Goal: Transaction & Acquisition: Subscribe to service/newsletter

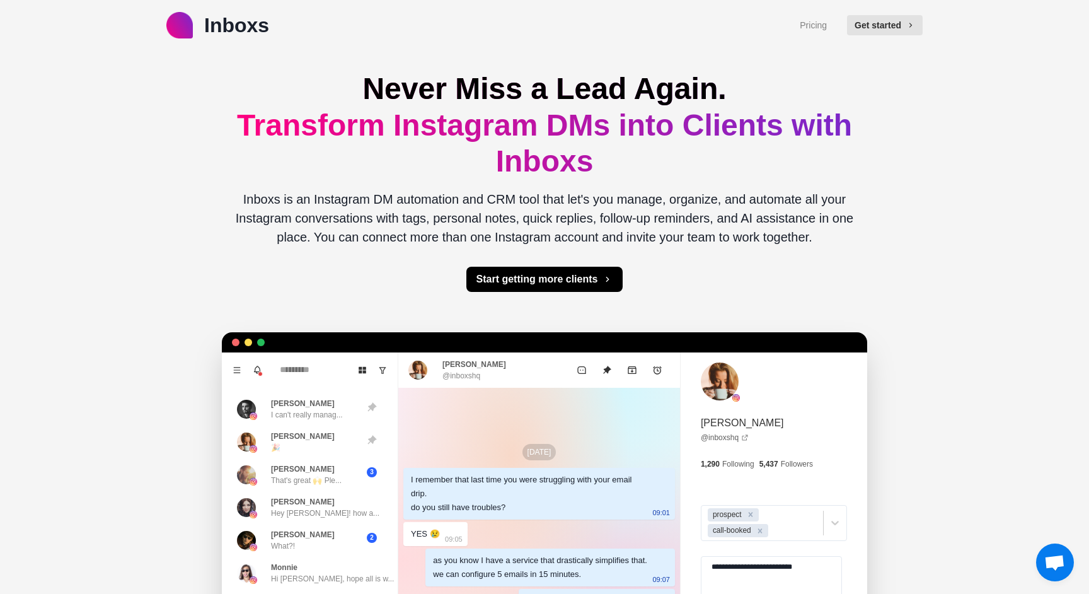
click at [536, 214] on p "Inboxs is an Instagram DM automation and CRM tool that let's you manage, organi…" at bounding box center [544, 218] width 625 height 57
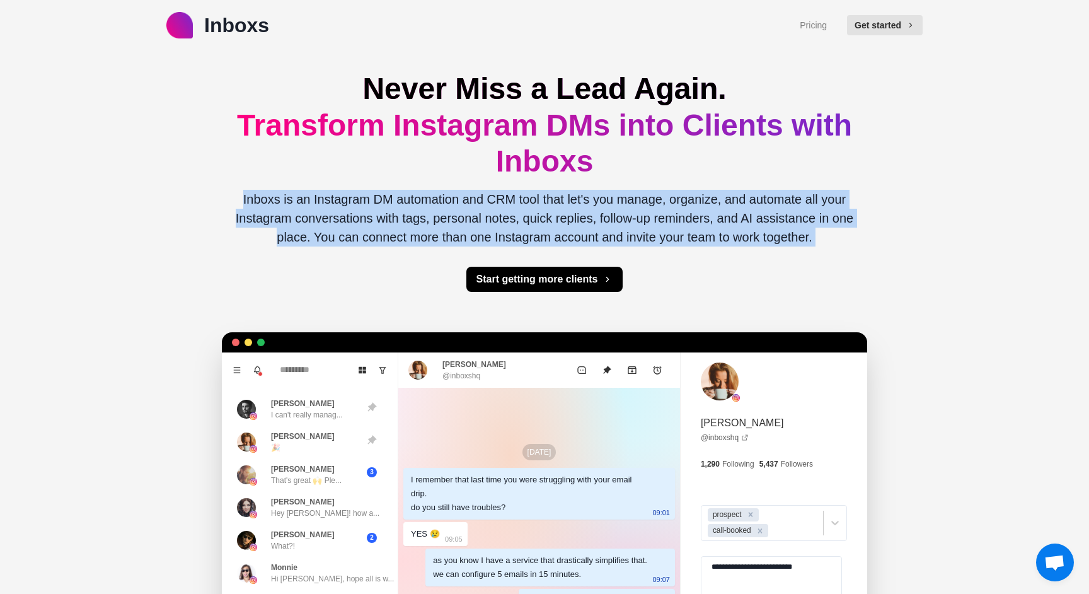
click at [536, 214] on p "Inboxs is an Instagram DM automation and CRM tool that let's you manage, organi…" at bounding box center [544, 218] width 625 height 57
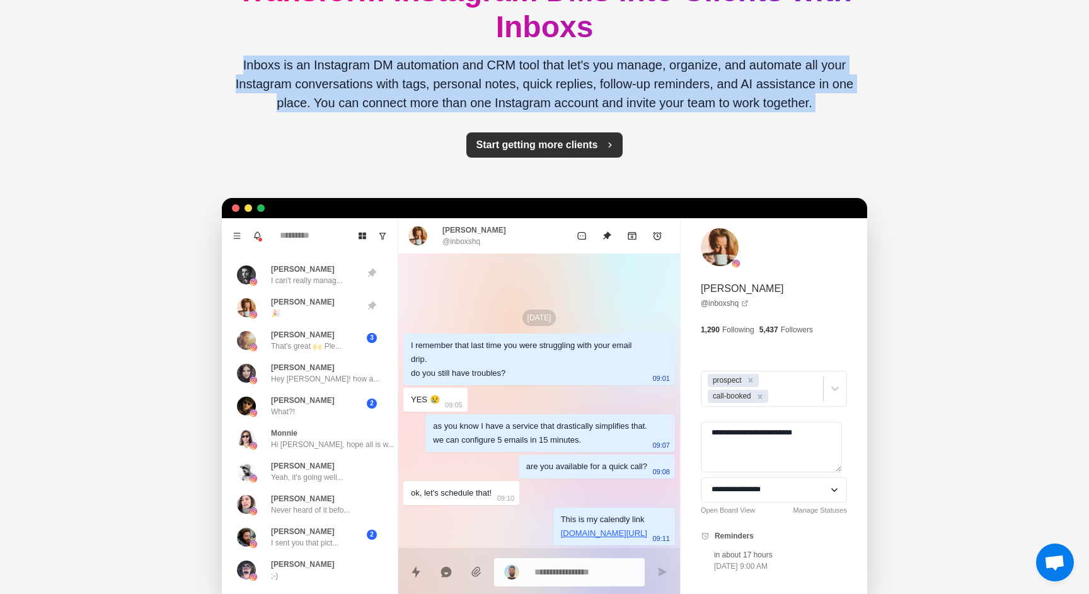
scroll to position [325, 0]
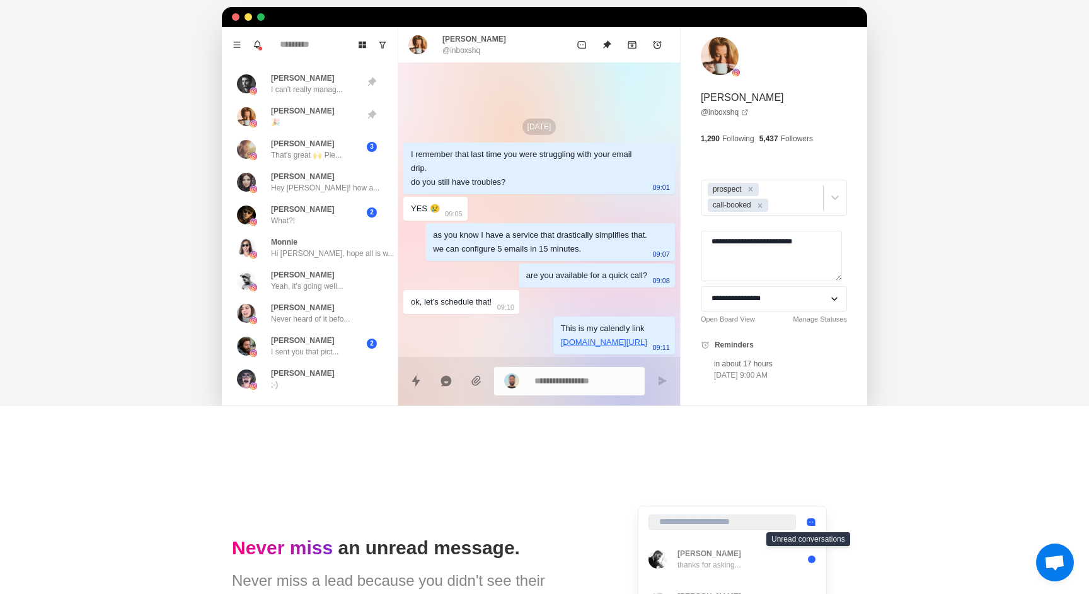
click at [583, 343] on p "[DOMAIN_NAME][URL]" at bounding box center [604, 342] width 86 height 14
click at [582, 341] on p "[DOMAIN_NAME][URL]" at bounding box center [604, 342] width 86 height 14
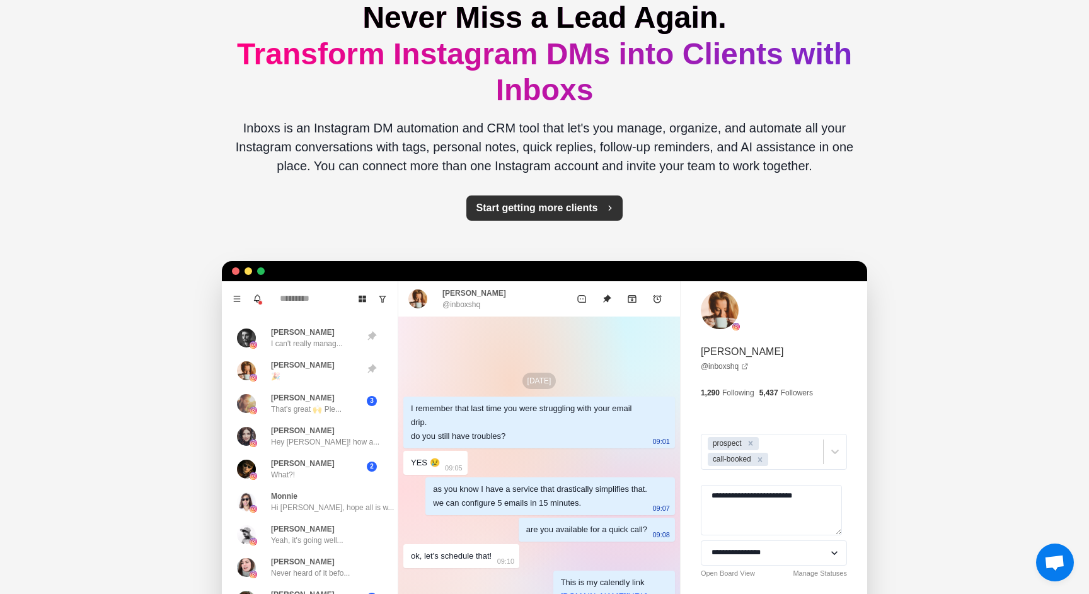
scroll to position [0, 0]
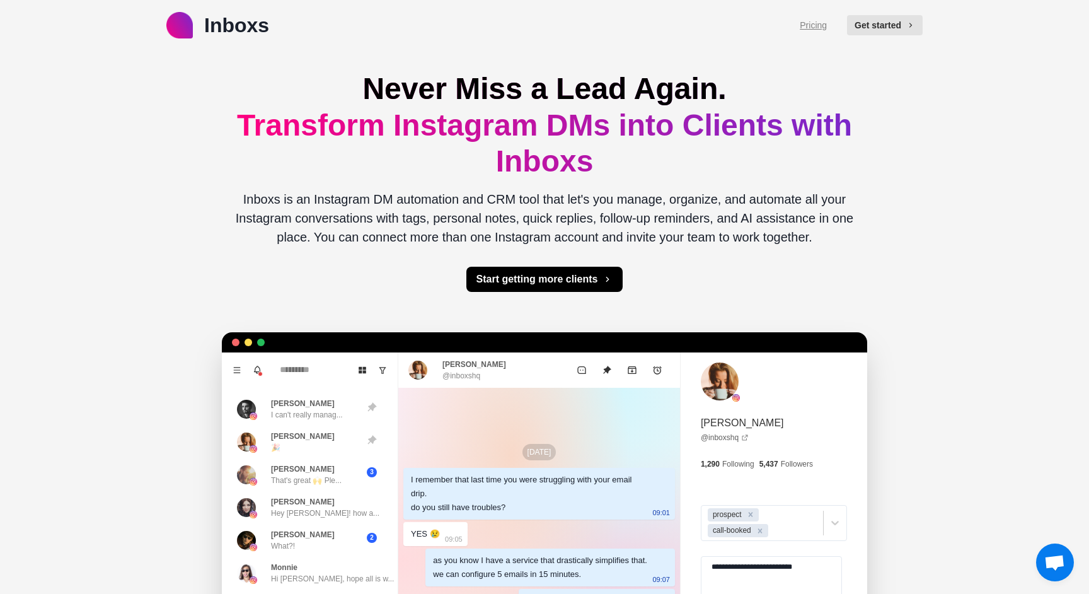
click at [813, 21] on link "Pricing" at bounding box center [813, 25] width 27 height 13
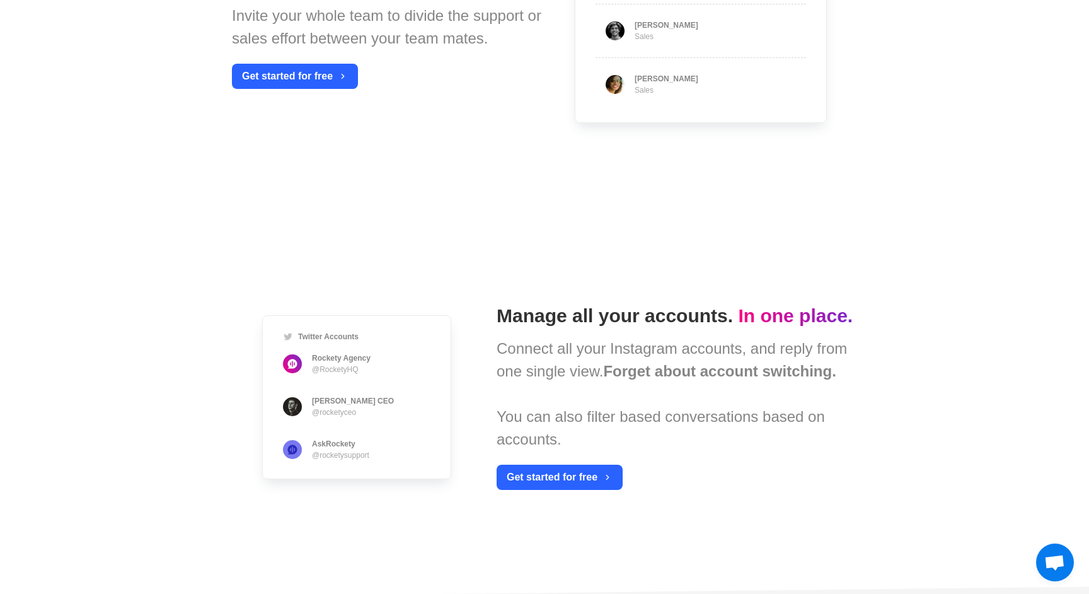
type textarea "*"
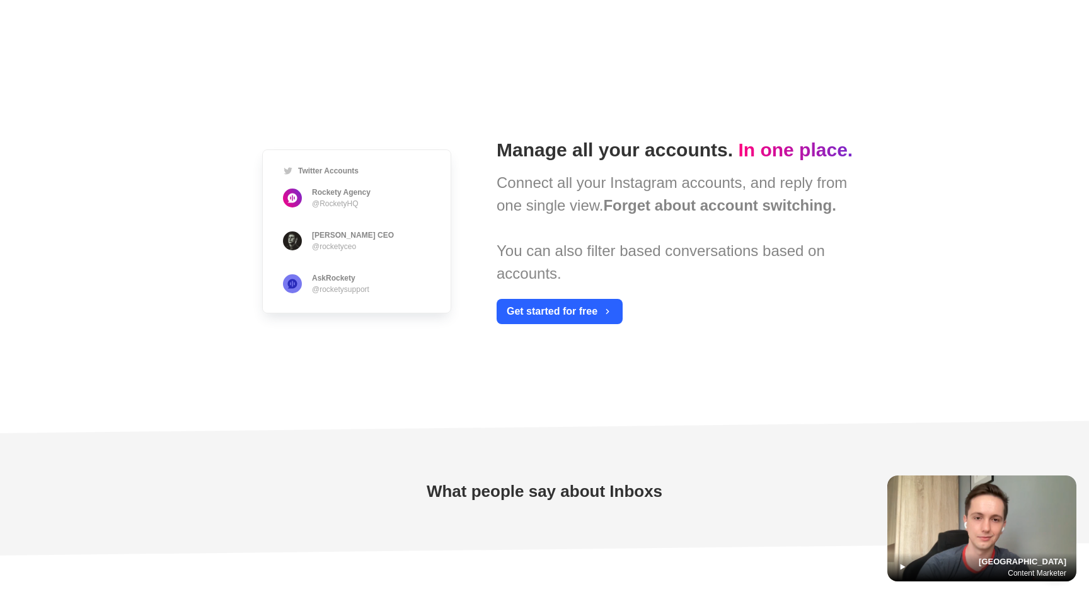
scroll to position [3418, 0]
